Goal: Task Accomplishment & Management: Manage account settings

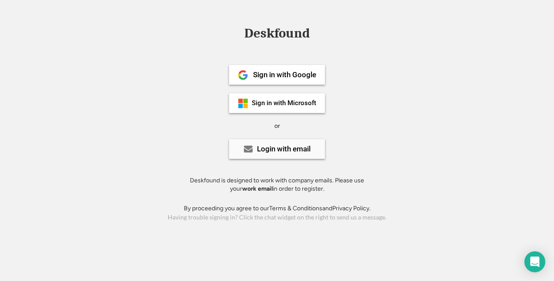
click at [293, 149] on div "Login with email" at bounding box center [284, 148] width 54 height 7
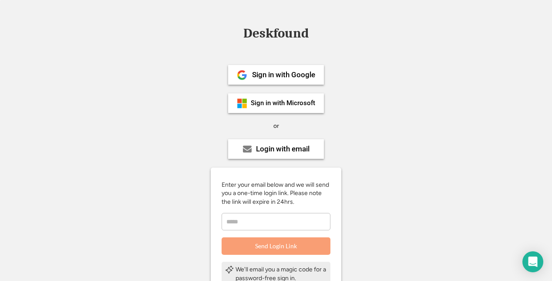
click at [270, 219] on input "email" at bounding box center [276, 221] width 109 height 17
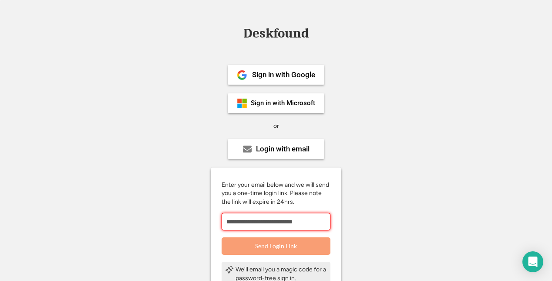
type input "**********"
click at [267, 251] on button "Send Login Link" at bounding box center [276, 245] width 109 height 17
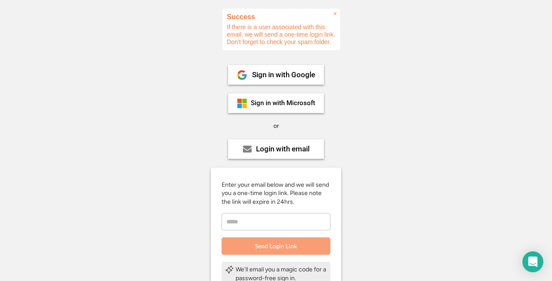
click at [270, 224] on input "email" at bounding box center [276, 221] width 109 height 17
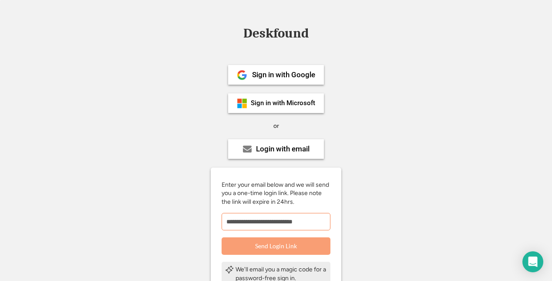
type input "**********"
click at [281, 245] on button "Send Login Link" at bounding box center [276, 245] width 109 height 17
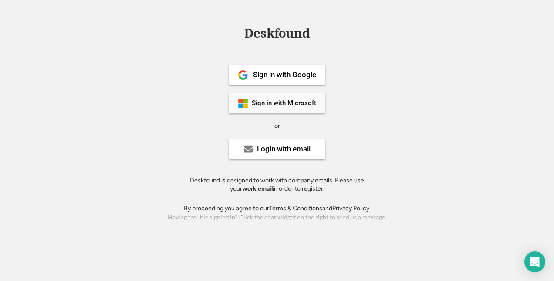
click at [286, 101] on div "Sign in with Microsoft" at bounding box center [284, 103] width 64 height 7
click at [304, 98] on div "Sign in with Microsoft" at bounding box center [277, 103] width 96 height 20
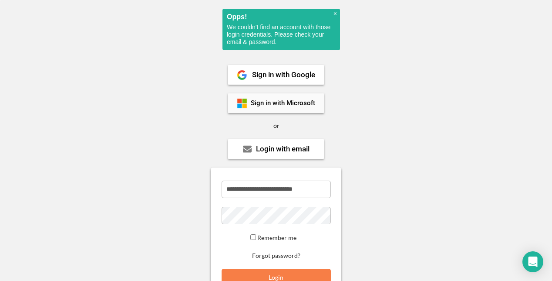
click at [284, 101] on div "Sign in with Microsoft" at bounding box center [283, 103] width 64 height 7
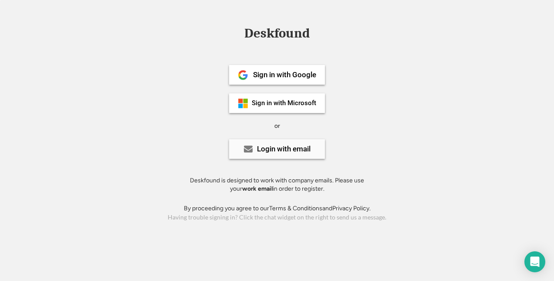
click at [273, 150] on div "Login with email" at bounding box center [284, 148] width 54 height 7
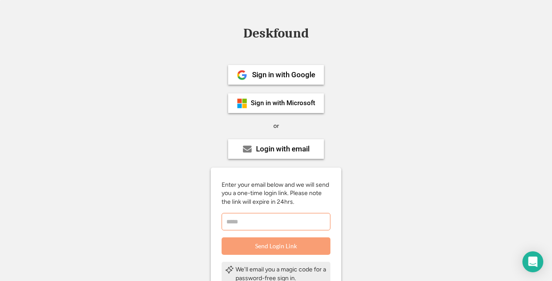
click at [270, 224] on input "email" at bounding box center [276, 221] width 109 height 17
type input "**********"
click at [259, 244] on button "Send Login Link" at bounding box center [276, 245] width 109 height 17
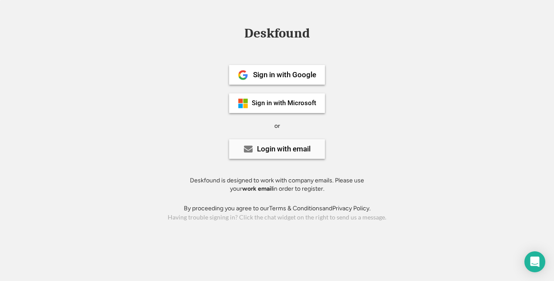
click at [278, 150] on div "Login with email" at bounding box center [284, 148] width 54 height 7
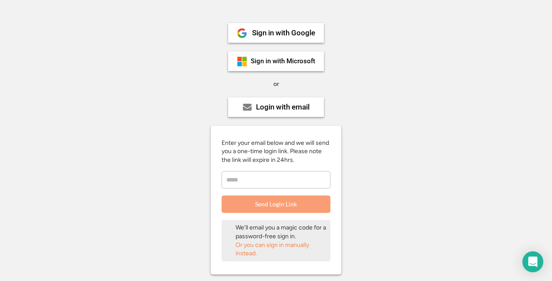
scroll to position [87, 0]
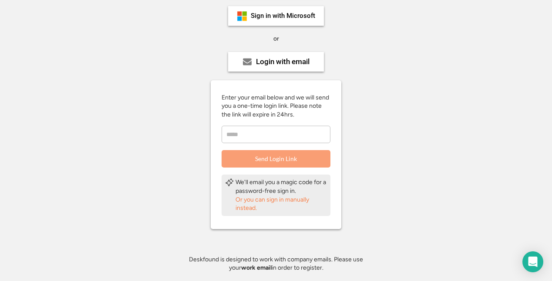
click at [278, 200] on div "Or you can sign in manually instead." at bounding box center [281, 203] width 91 height 17
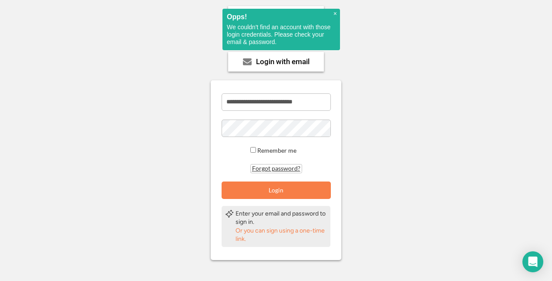
click at [281, 169] on button "Forgot password?" at bounding box center [276, 168] width 51 height 8
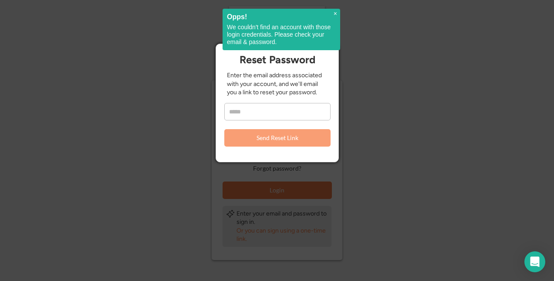
click at [277, 110] on input "email" at bounding box center [277, 111] width 106 height 17
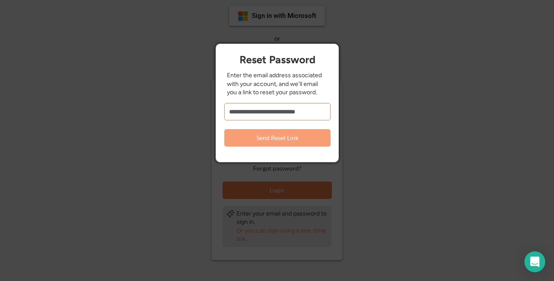
type input "**********"
click at [285, 140] on button "Send Reset Link" at bounding box center [277, 137] width 106 height 17
